Goal: Transaction & Acquisition: Purchase product/service

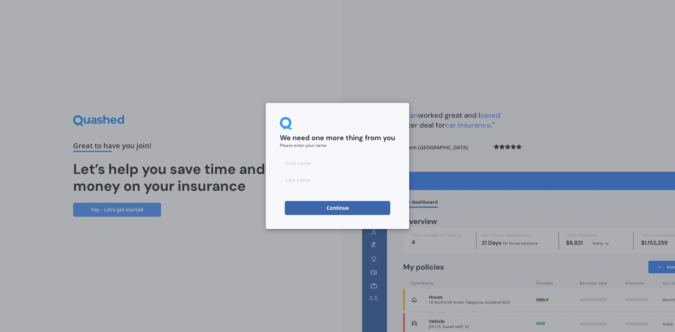
click at [299, 162] on input at bounding box center [337, 163] width 115 height 14
type input "[PERSON_NAME]"
click at [297, 180] on input at bounding box center [337, 180] width 115 height 14
type input "[PERSON_NAME]"
click at [342, 207] on button "Continue" at bounding box center [338, 208] width 106 height 14
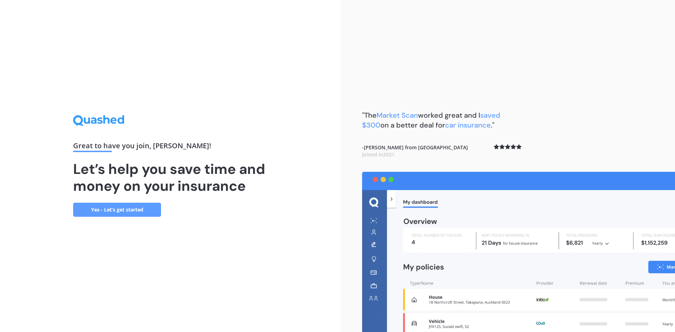
click at [134, 211] on link "Yes - Let’s get started" at bounding box center [117, 210] width 88 height 14
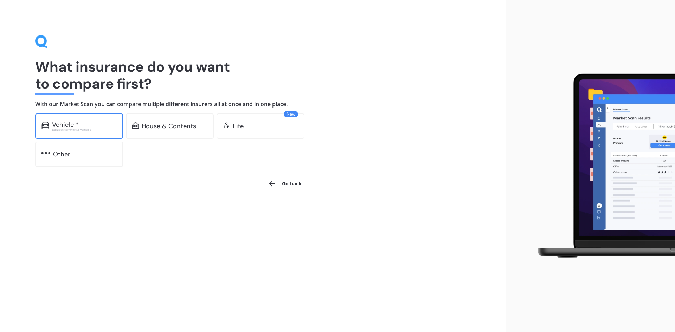
click at [71, 125] on div "Vehicle *" at bounding box center [65, 124] width 27 height 7
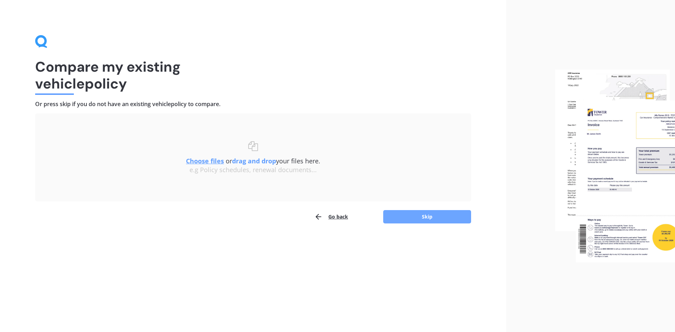
click at [421, 215] on button "Skip" at bounding box center [427, 216] width 88 height 13
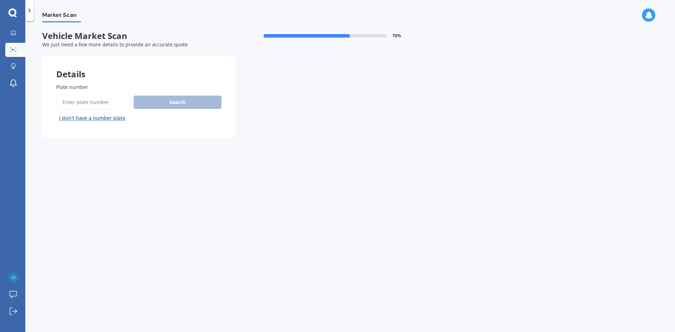
click at [85, 103] on input "Plate number" at bounding box center [93, 102] width 75 height 15
type input "lde881"
click at [174, 100] on button "Search" at bounding box center [178, 102] width 88 height 13
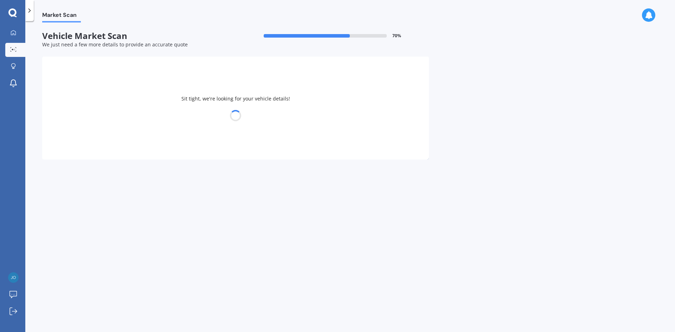
select select "VOLKSWAGEN"
select select "GOLF"
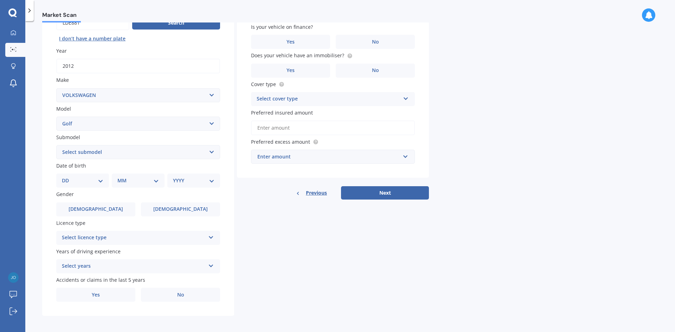
scroll to position [82, 0]
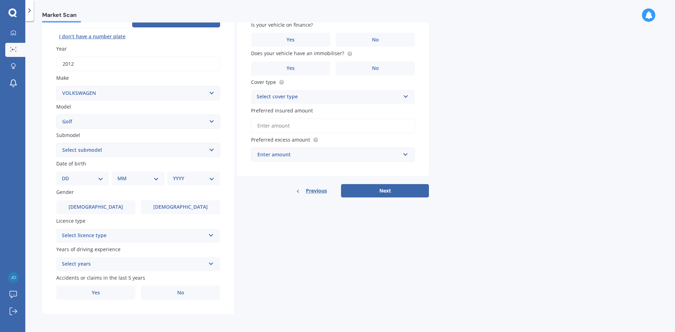
click at [99, 178] on select "DD 01 02 03 04 05 06 07 08 09 10 11 12 13 14 15 16 17 18 19 20 21 22 23 24 25 2…" at bounding box center [83, 179] width 42 height 8
select select "21"
click at [68, 175] on select "DD 01 02 03 04 05 06 07 08 09 10 11 12 13 14 15 16 17 18 19 20 21 22 23 24 25 2…" at bounding box center [83, 179] width 42 height 8
click at [131, 177] on select "MM 01 02 03 04 05 06 07 08 09 10 11 12" at bounding box center [139, 179] width 39 height 8
select select "10"
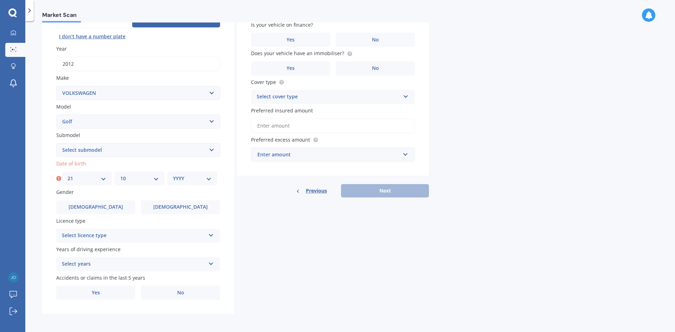
click at [120, 175] on select "MM 01 02 03 04 05 06 07 08 09 10 11 12" at bounding box center [139, 179] width 39 height 8
click at [185, 178] on select "YYYY 2025 2024 2023 2022 2021 2020 2019 2018 2017 2016 2015 2014 2013 2012 2011…" at bounding box center [192, 179] width 39 height 8
select select "2005"
click at [173, 175] on select "YYYY 2025 2024 2023 2022 2021 2020 2019 2018 2017 2016 2015 2014 2013 2012 2011…" at bounding box center [192, 179] width 39 height 8
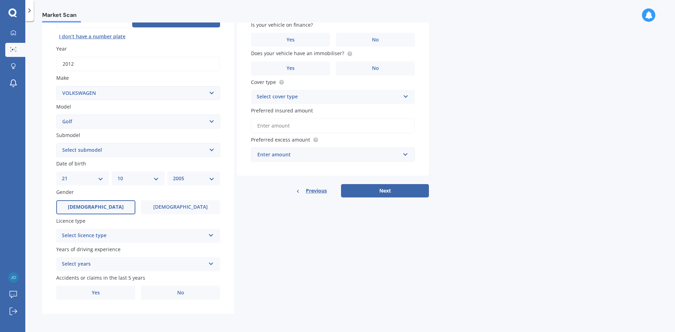
click at [96, 205] on span "[DEMOGRAPHIC_DATA]" at bounding box center [96, 207] width 56 height 6
click at [0, 0] on input "[DEMOGRAPHIC_DATA]" at bounding box center [0, 0] width 0 height 0
click at [85, 237] on div "Select licence type" at bounding box center [134, 236] width 144 height 8
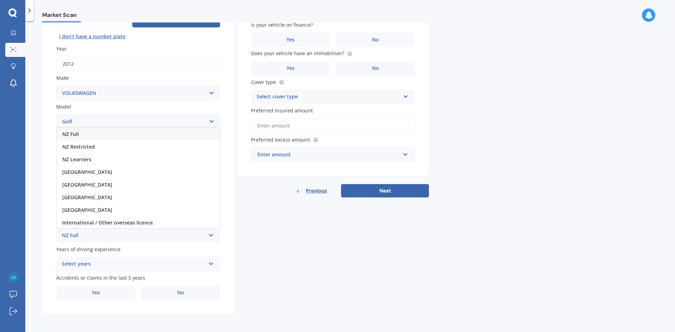
click at [75, 135] on span "NZ Full" at bounding box center [70, 134] width 17 height 7
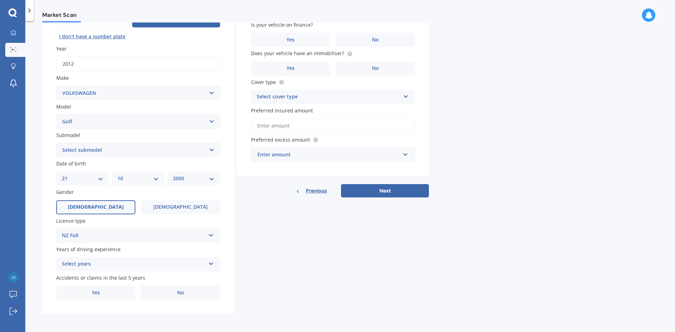
click at [78, 264] on div "Select years" at bounding box center [134, 264] width 144 height 8
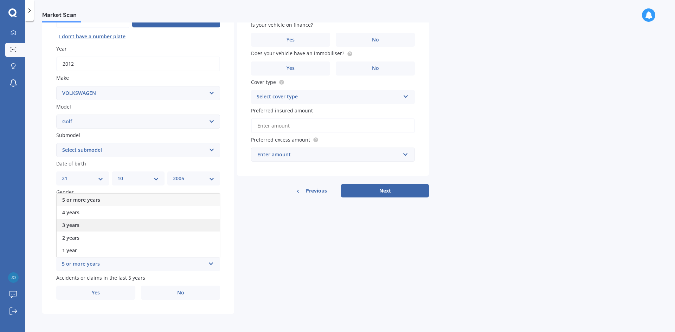
click at [72, 223] on span "3 years" at bounding box center [70, 225] width 17 height 7
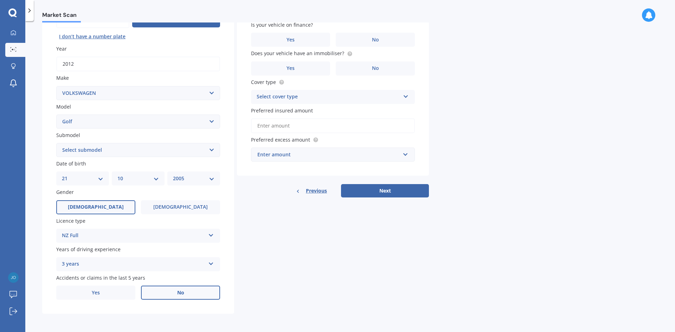
click at [177, 294] on span "No" at bounding box center [180, 293] width 7 height 6
click at [0, 0] on input "No" at bounding box center [0, 0] width 0 height 0
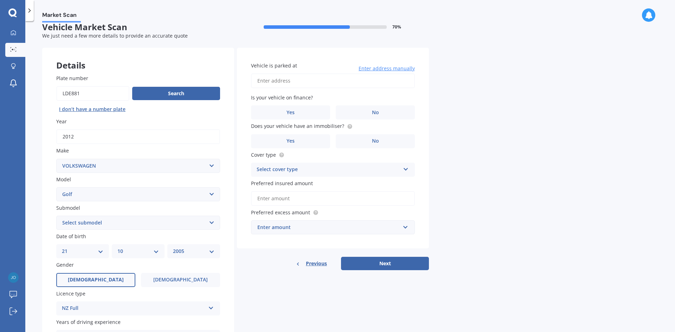
scroll to position [0, 0]
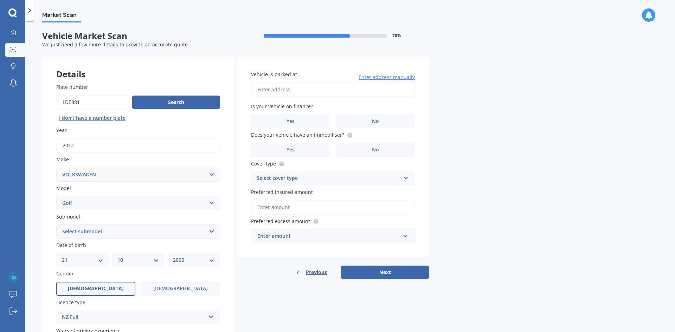
click at [274, 88] on input "Vehicle is parked at" at bounding box center [333, 89] width 164 height 15
type input "[STREET_ADDRESS]"
click at [376, 120] on span "No" at bounding box center [375, 122] width 7 height 6
click at [0, 0] on input "No" at bounding box center [0, 0] width 0 height 0
click at [376, 150] on span "No" at bounding box center [375, 150] width 7 height 6
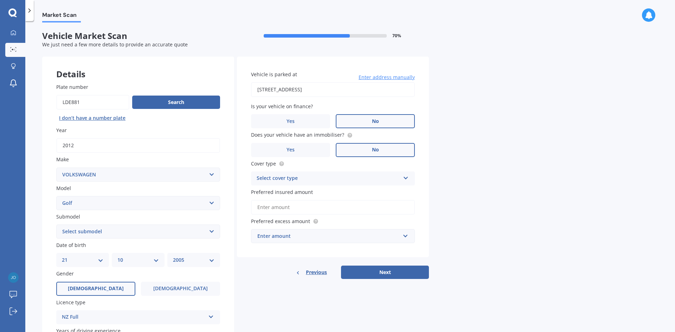
click at [0, 0] on input "No" at bounding box center [0, 0] width 0 height 0
click at [307, 179] on div "Select cover type" at bounding box center [329, 178] width 144 height 8
click at [283, 190] on span "Comprehensive" at bounding box center [275, 192] width 37 height 7
click at [290, 209] on input "Preferred insured amount" at bounding box center [333, 207] width 164 height 15
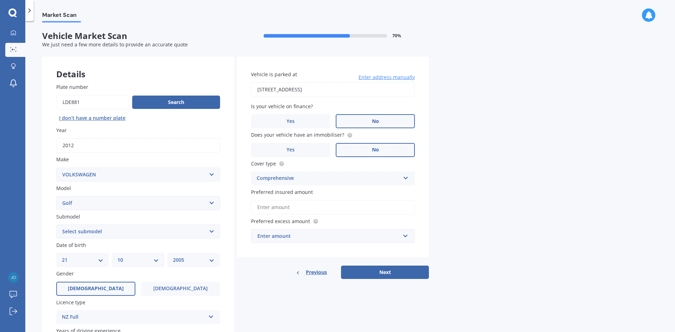
click at [287, 206] on input "Preferred insured amount" at bounding box center [333, 207] width 164 height 15
click at [263, 219] on span "Preferred excess amount" at bounding box center [280, 221] width 59 height 7
click at [391, 274] on button "Next" at bounding box center [385, 272] width 88 height 13
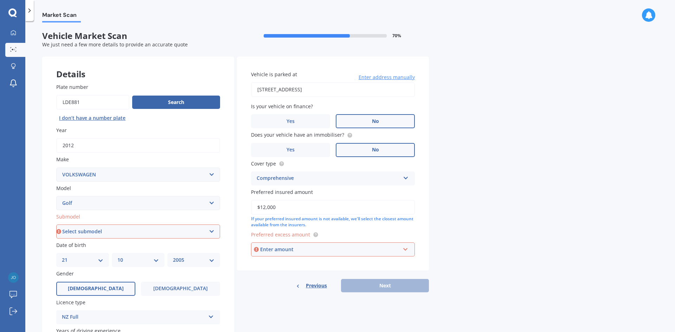
click at [279, 249] on div "Enter amount" at bounding box center [330, 250] width 140 height 8
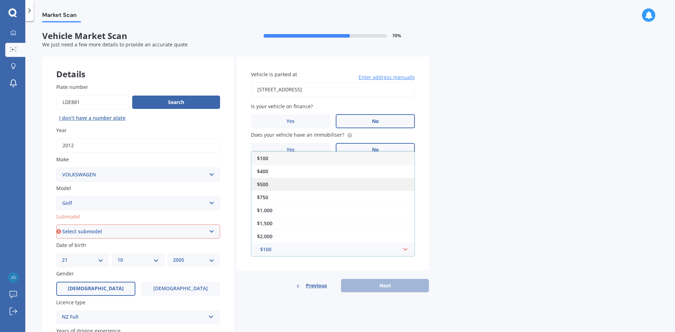
click at [265, 184] on span "$500" at bounding box center [262, 184] width 11 height 7
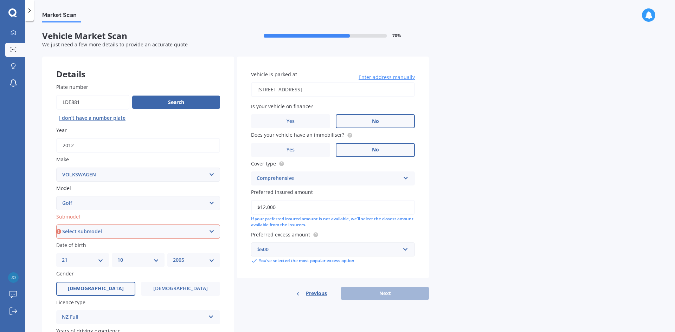
click at [263, 209] on input "$12,000" at bounding box center [333, 207] width 164 height 15
type input "$0"
click at [313, 234] on circle at bounding box center [315, 234] width 5 height 5
click at [379, 296] on div "Previous Next" at bounding box center [333, 293] width 192 height 13
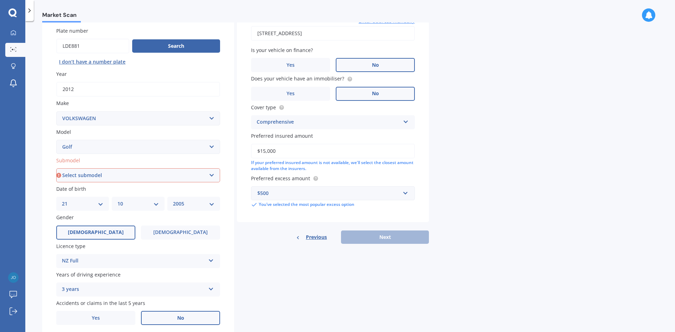
scroll to position [82, 0]
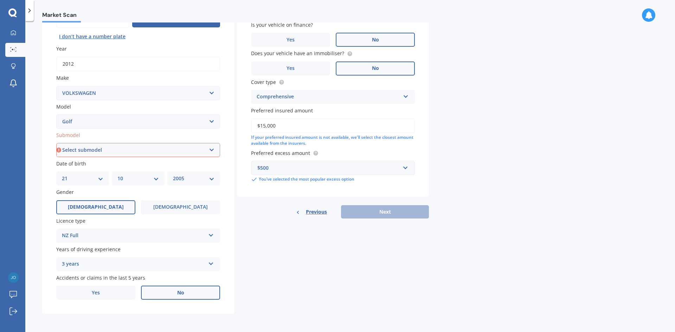
click at [261, 126] on input "$15,000" at bounding box center [333, 126] width 164 height 15
type input "$15,000"
click at [319, 138] on div "If your preferred insured amount is not available, we'll select the closest amo…" at bounding box center [333, 141] width 164 height 12
click at [311, 133] on input "$15,000" at bounding box center [333, 126] width 164 height 15
click at [383, 213] on div "Previous Next" at bounding box center [333, 211] width 192 height 13
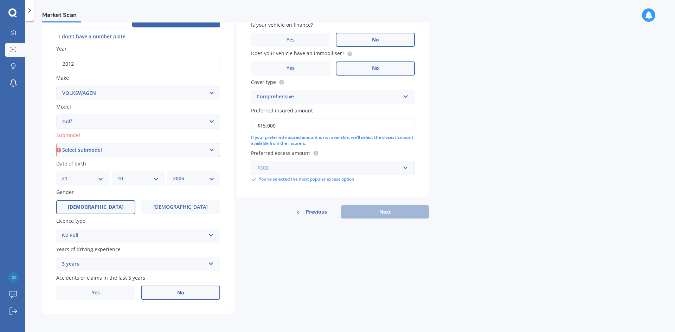
click at [376, 173] on input "text" at bounding box center [331, 167] width 158 height 13
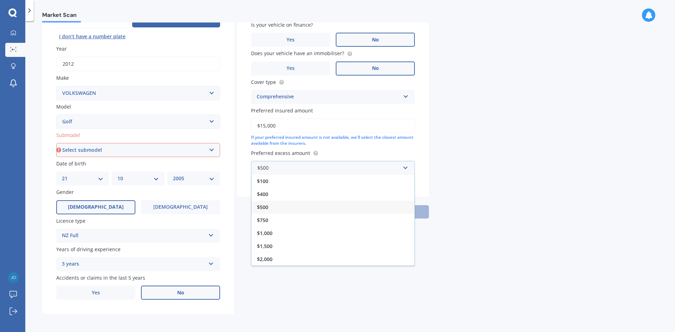
click at [259, 208] on span "$500" at bounding box center [262, 207] width 11 height 7
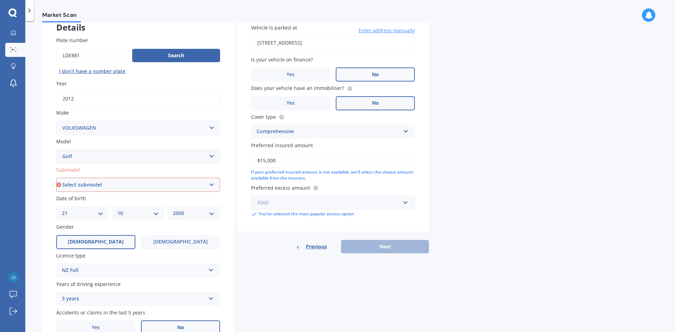
scroll to position [46, 0]
click at [276, 132] on div "Comprehensive" at bounding box center [329, 132] width 144 height 8
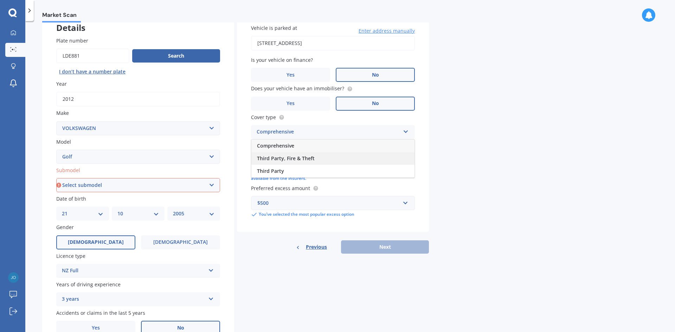
click at [278, 161] on span "Third Party, Fire & Theft" at bounding box center [286, 158] width 58 height 7
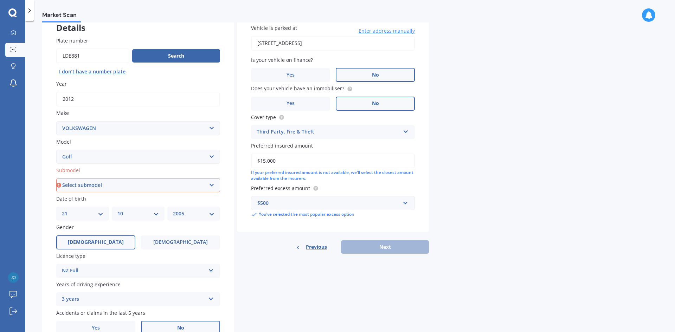
click at [281, 131] on div "Third Party, Fire & Theft" at bounding box center [329, 132] width 144 height 8
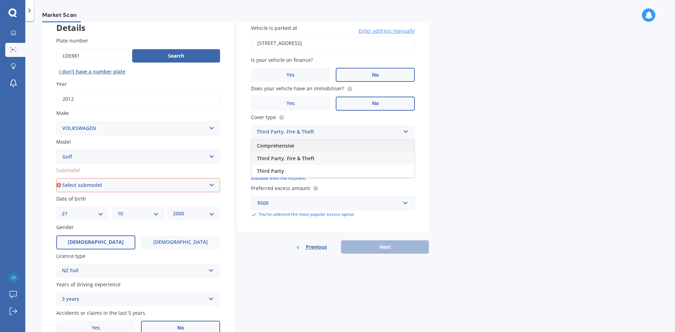
click at [276, 147] on span "Comprehensive" at bounding box center [275, 145] width 37 height 7
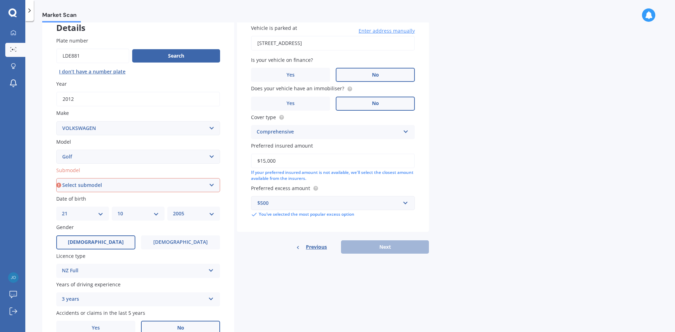
click at [95, 184] on select "Select submodel (All other) 1.4 GT TSI 1.4 TSI 1.6 1.6 FSI 1.6 TSI 1.8 1.9 TDI …" at bounding box center [138, 185] width 164 height 14
click at [92, 184] on select "Select submodel (All other) 1.4 GT TSI 1.4 TSI 1.6 1.6 FSI 1.6 TSI 1.8 1.9 TDI …" at bounding box center [138, 185] width 164 height 14
select select "1.9 TDI DSG"
click at [56, 178] on select "Select submodel (All other) 1.4 GT TSI 1.4 TSI 1.6 1.6 FSI 1.6 TSI 1.8 1.9 TDI …" at bounding box center [138, 185] width 164 height 14
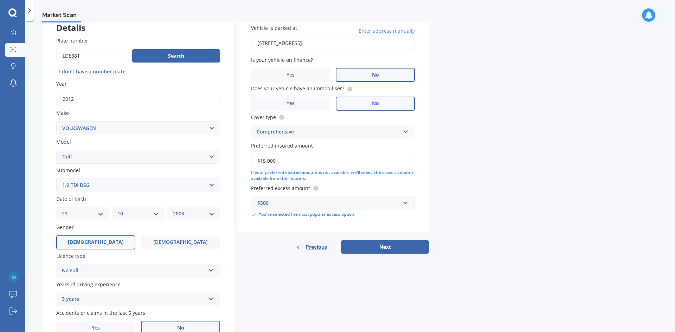
click at [263, 161] on input "$15,000" at bounding box center [333, 161] width 164 height 15
type input "$12,000"
click at [391, 245] on button "Next" at bounding box center [385, 247] width 88 height 13
select select "21"
select select "10"
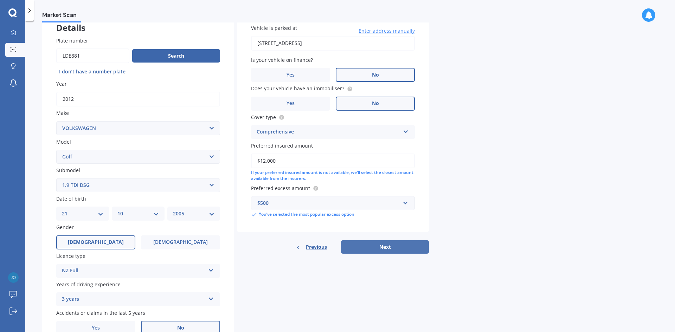
select select "2005"
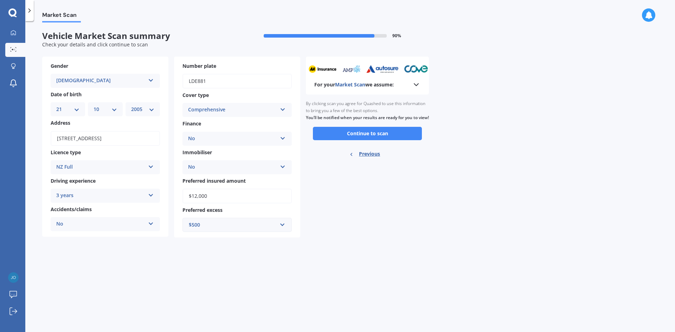
scroll to position [0, 0]
click at [369, 140] on button "Continue to scan" at bounding box center [367, 133] width 109 height 13
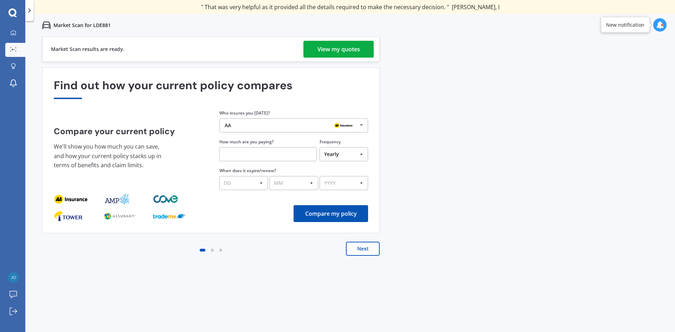
click at [344, 46] on div "View my quotes" at bounding box center [339, 49] width 43 height 17
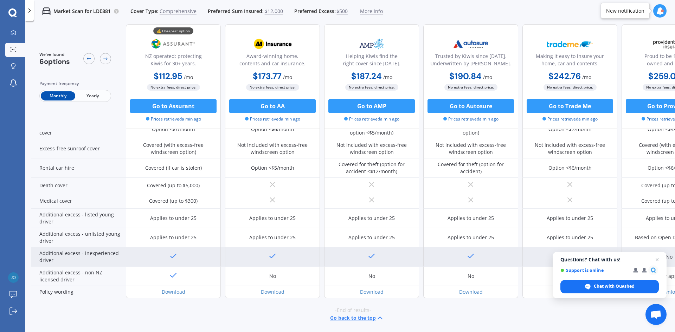
scroll to position [280, 0]
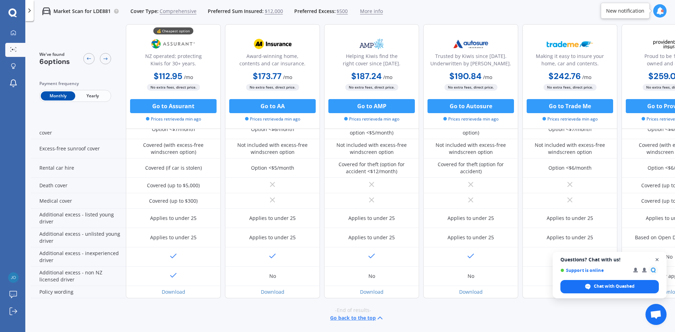
click at [659, 259] on span "Open chat" at bounding box center [657, 260] width 9 height 9
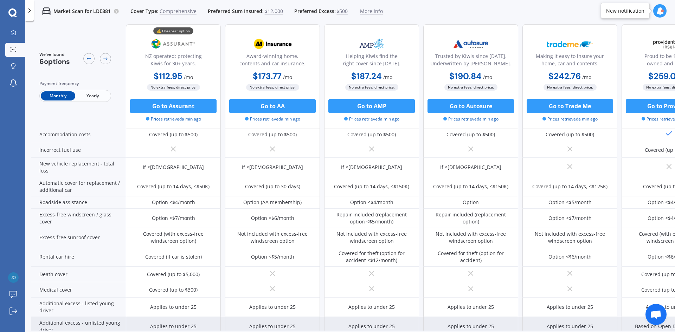
scroll to position [174, 0]
